Goal: Task Accomplishment & Management: Manage account settings

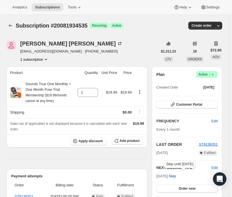
drag, startPoint x: 159, startPoint y: 175, endPoint x: 177, endPoint y: 175, distance: 17.7
click at [176, 175] on span "Nov 5, 2025 · Skip" at bounding box center [167, 176] width 20 height 4
copy span "Nov 5, 2025 ·"
click at [204, 75] on span "Active |" at bounding box center [207, 75] width 17 height 6
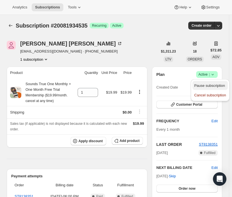
click at [207, 83] on span "Pause subscription" at bounding box center [209, 85] width 31 height 4
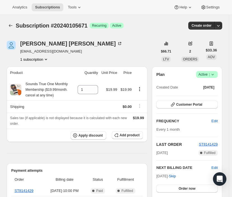
click at [214, 73] on icon at bounding box center [213, 75] width 6 height 6
click at [207, 96] on span "Cancel subscription" at bounding box center [210, 95] width 32 height 4
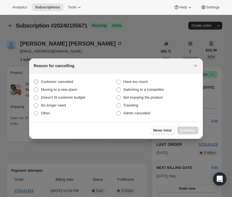
click at [52, 81] on span "Customer cancelled" at bounding box center [57, 81] width 32 height 4
click at [34, 80] on input "Customer cancelled" at bounding box center [34, 79] width 0 height 0
radio input "true"
click at [181, 130] on span "Continue" at bounding box center [188, 130] width 15 height 4
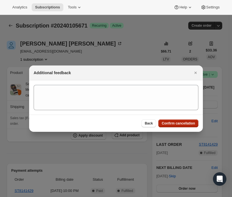
click at [183, 121] on span "Confirm cancellation" at bounding box center [178, 123] width 33 height 4
